Goal: Task Accomplishment & Management: Manage account settings

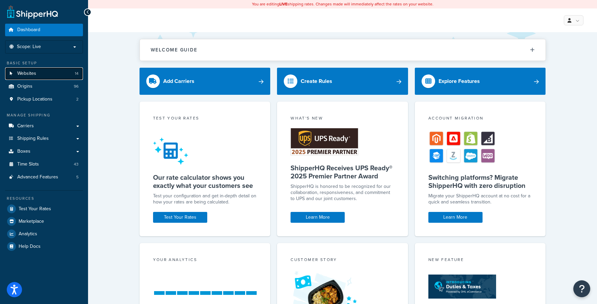
click at [50, 70] on link "Websites 14" at bounding box center [44, 73] width 78 height 13
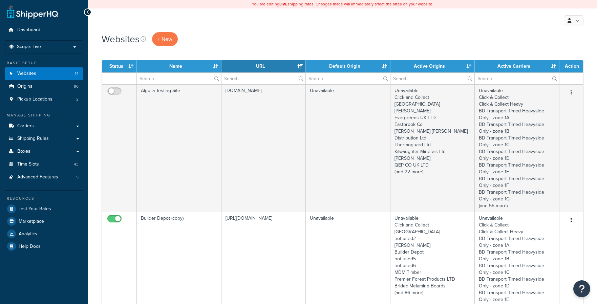
select select "15"
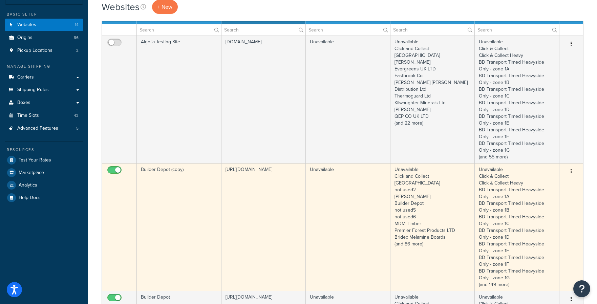
scroll to position [37, 0]
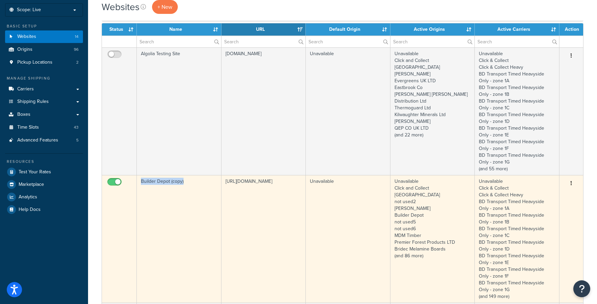
drag, startPoint x: 187, startPoint y: 184, endPoint x: 141, endPoint y: 185, distance: 45.8
click at [141, 185] on td "Builder Depot (copy)" at bounding box center [179, 239] width 85 height 128
copy td "Builder Depot (copy)"
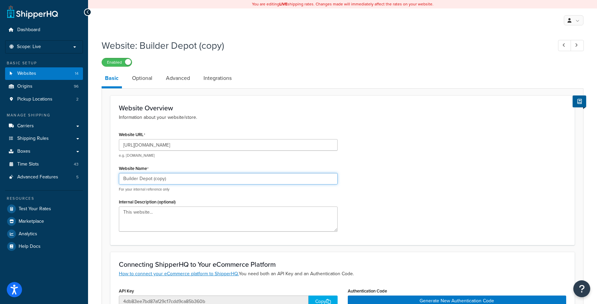
click at [185, 181] on input "Builder Depot (copy)" at bounding box center [228, 179] width 219 height 12
click at [381, 106] on h3 "Website Overview" at bounding box center [343, 107] width 448 height 7
